Goal: Find contact information: Find contact information

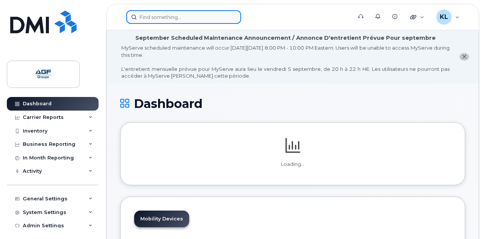
click at [192, 21] on input at bounding box center [183, 17] width 115 height 14
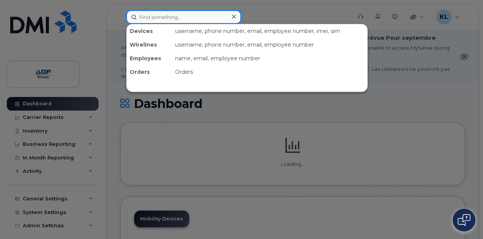
paste input "[PERSON_NAME]"
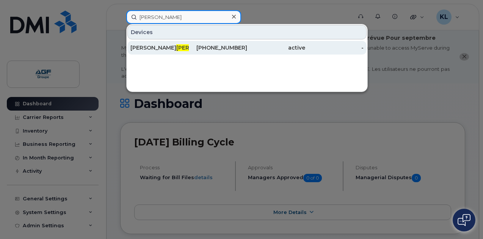
type input "[PERSON_NAME]"
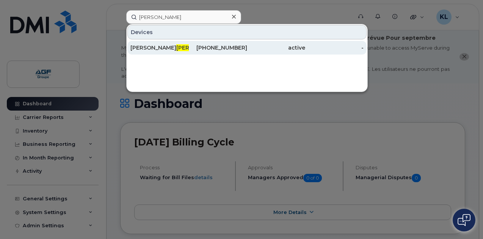
click at [196, 53] on div "514-237-9769" at bounding box center [218, 48] width 58 height 14
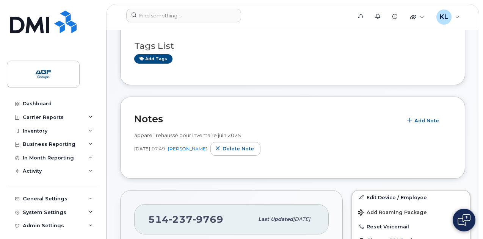
scroll to position [114, 0]
